Goal: Check status: Check status

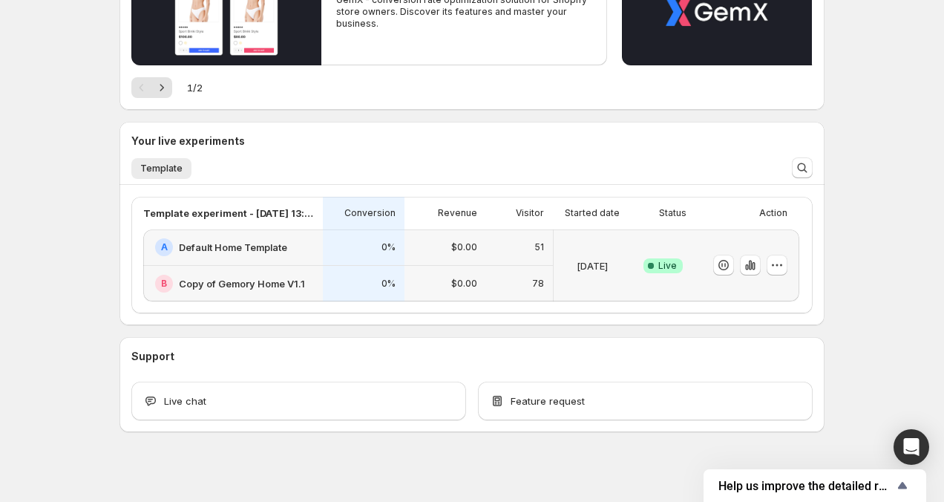
scroll to position [209, 0]
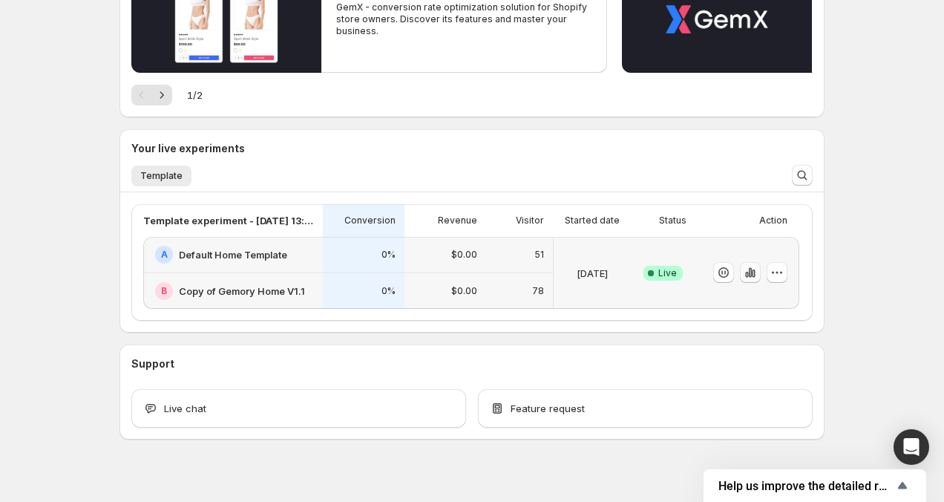
click at [755, 276] on icon "button" at bounding box center [753, 273] width 3 height 8
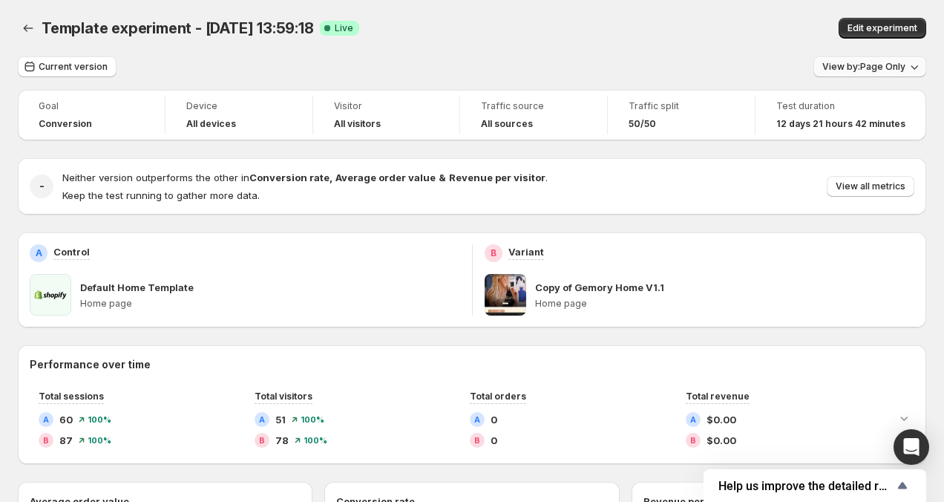
click at [864, 61] on span "View by: Page Only" at bounding box center [863, 67] width 83 height 12
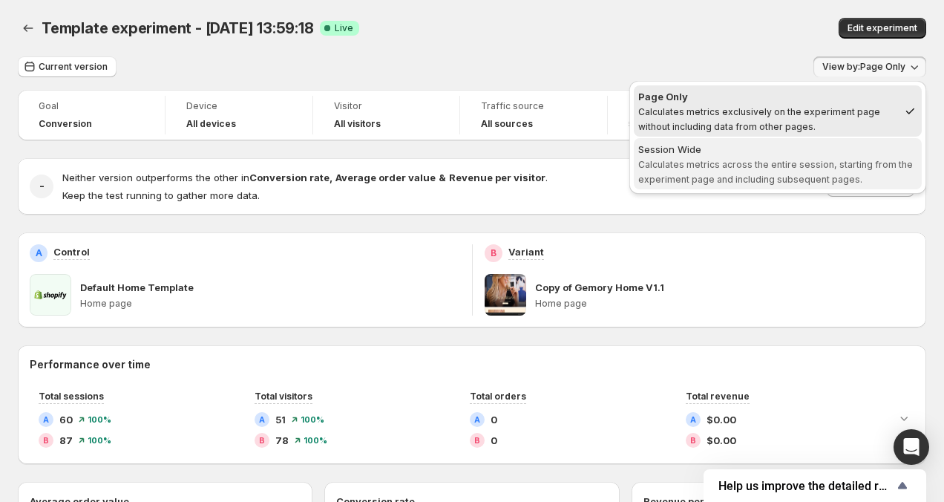
click at [784, 176] on span "Calculates metrics across the entire session, starting from the experiment page…" at bounding box center [775, 172] width 275 height 26
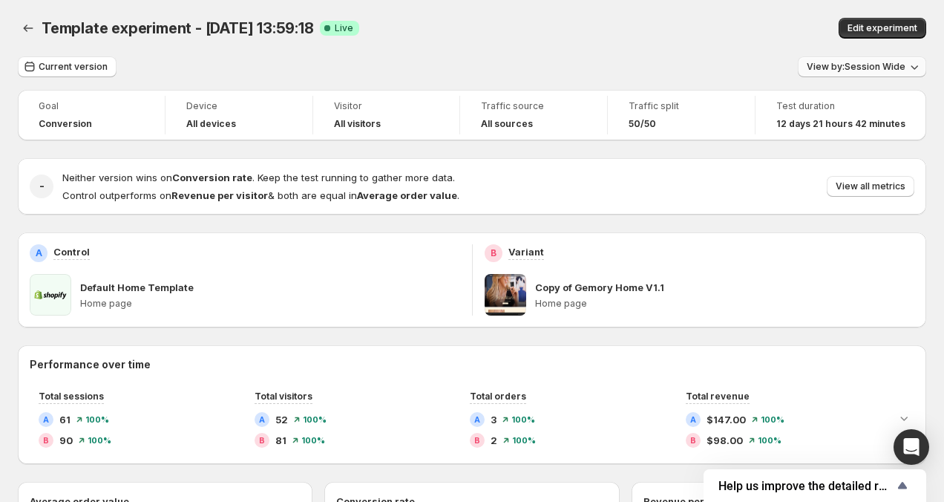
click at [849, 66] on span "View by: Session Wide" at bounding box center [855, 67] width 99 height 12
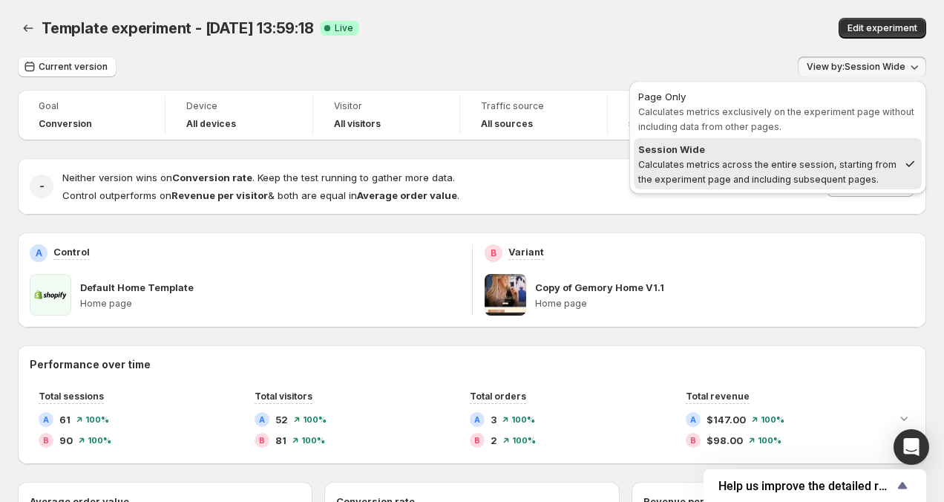
click at [849, 66] on span "View by: Session Wide" at bounding box center [855, 67] width 99 height 12
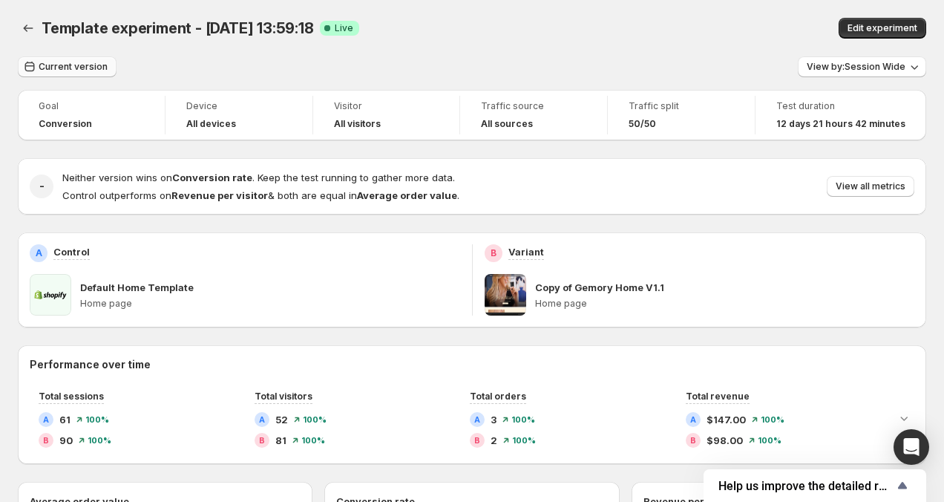
click at [59, 63] on span "Current version" at bounding box center [73, 67] width 69 height 12
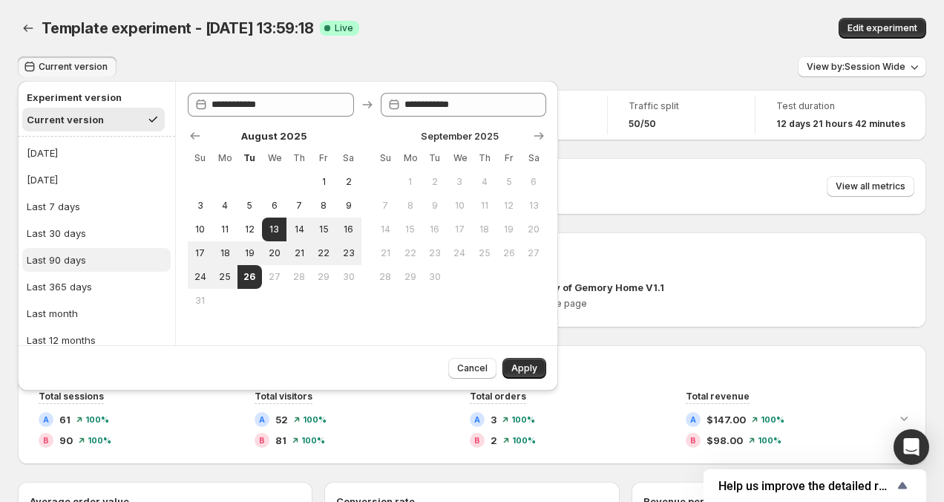
click at [68, 258] on div "Last 90 days" at bounding box center [56, 259] width 59 height 15
type input "**********"
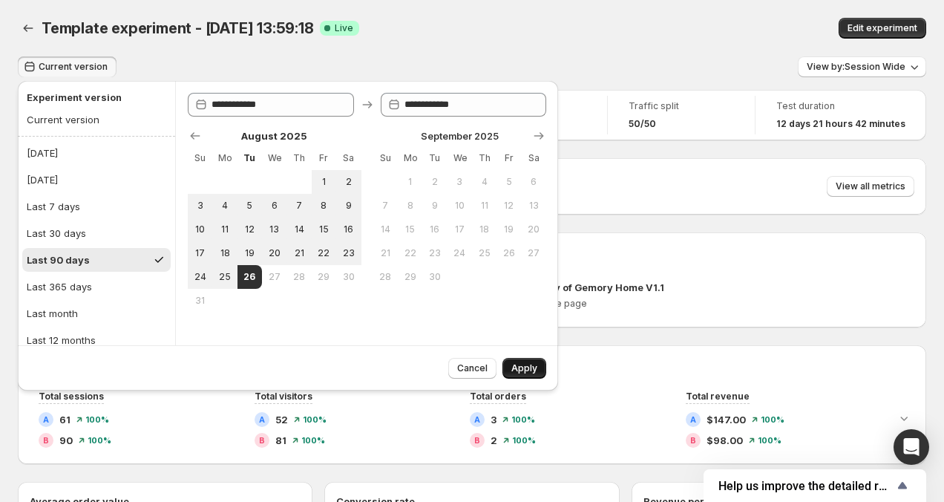
click at [525, 369] on span "Apply" at bounding box center [524, 368] width 26 height 12
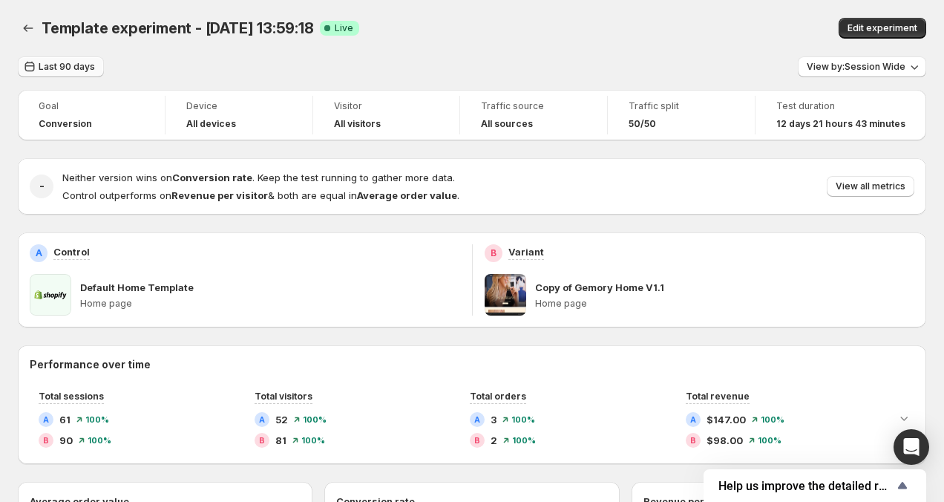
click at [86, 63] on span "Last 90 days" at bounding box center [67, 67] width 56 height 12
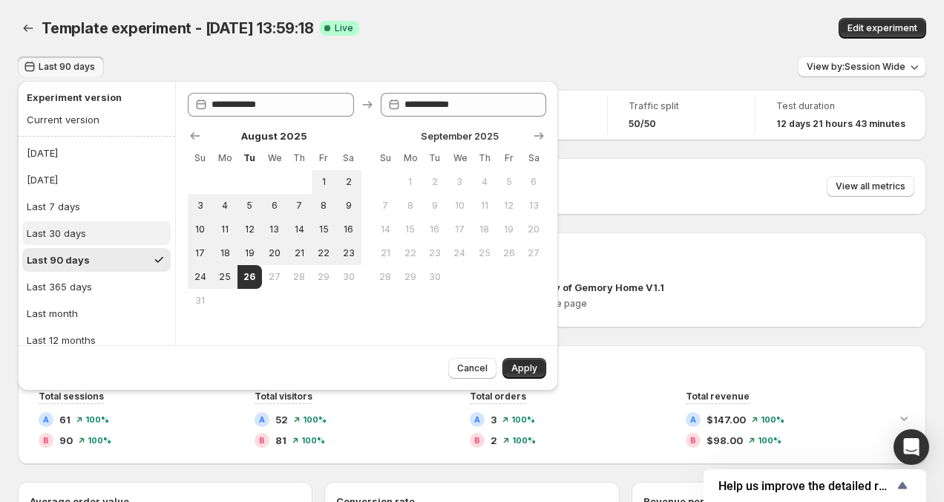
click at [72, 234] on div "Last 30 days" at bounding box center [56, 233] width 59 height 15
type input "**********"
click at [510, 373] on button "Apply" at bounding box center [524, 368] width 44 height 21
